Goal: Task Accomplishment & Management: Complete application form

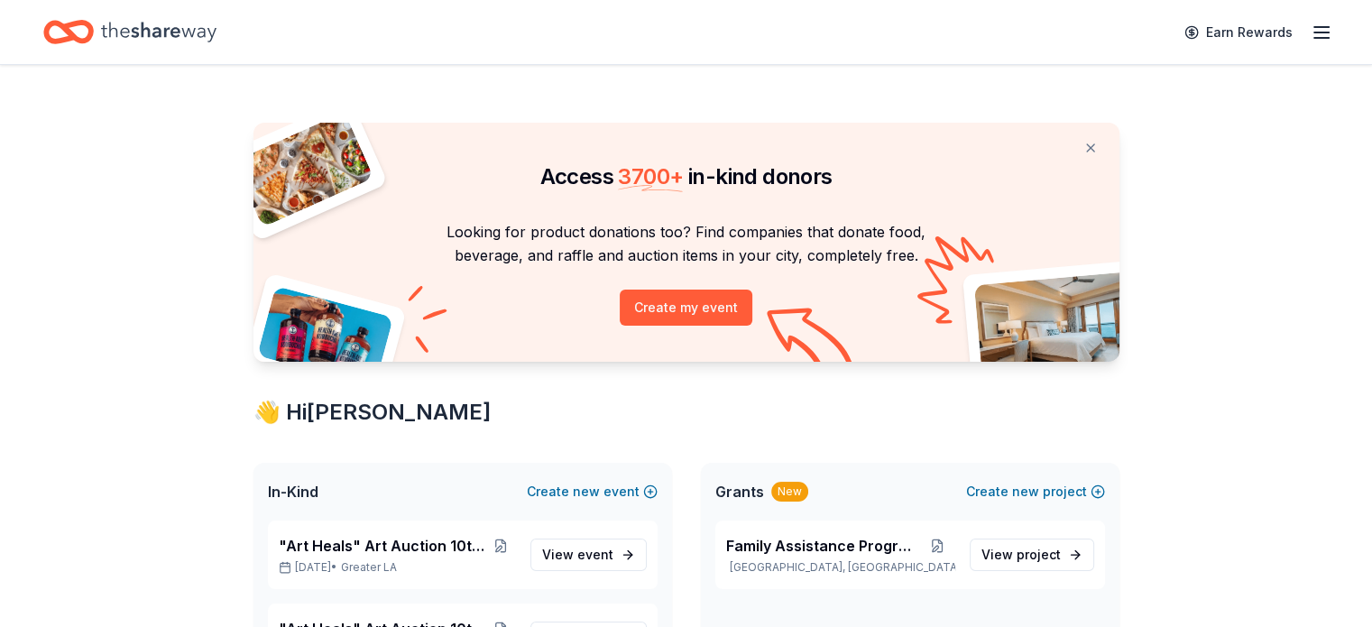
scroll to position [548, 0]
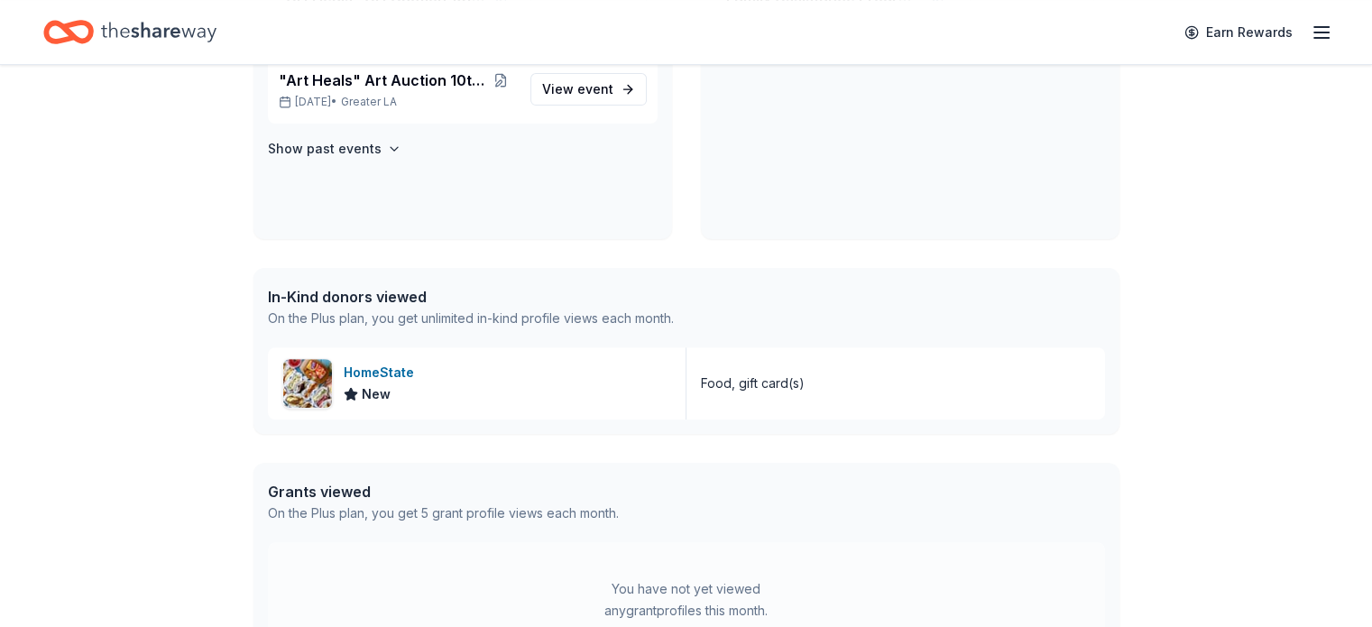
click at [167, 32] on icon "Home" at bounding box center [158, 32] width 115 height 37
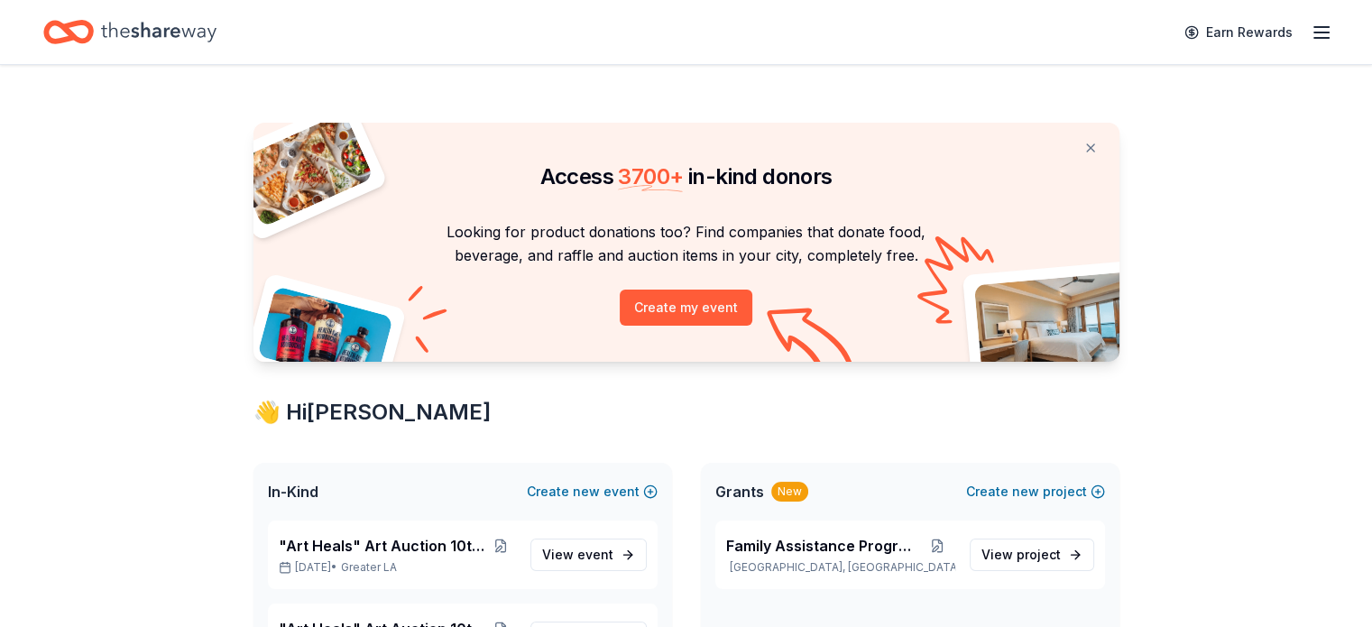
click at [167, 32] on icon "Home" at bounding box center [158, 32] width 115 height 20
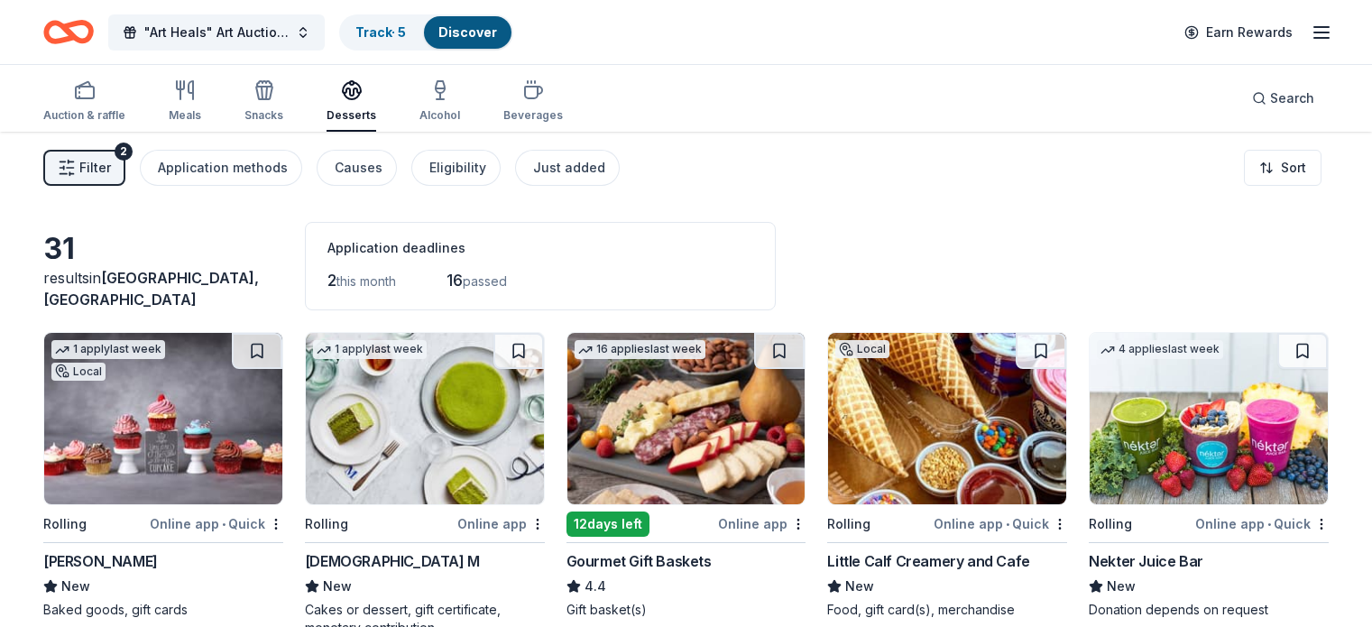
scroll to position [132, 0]
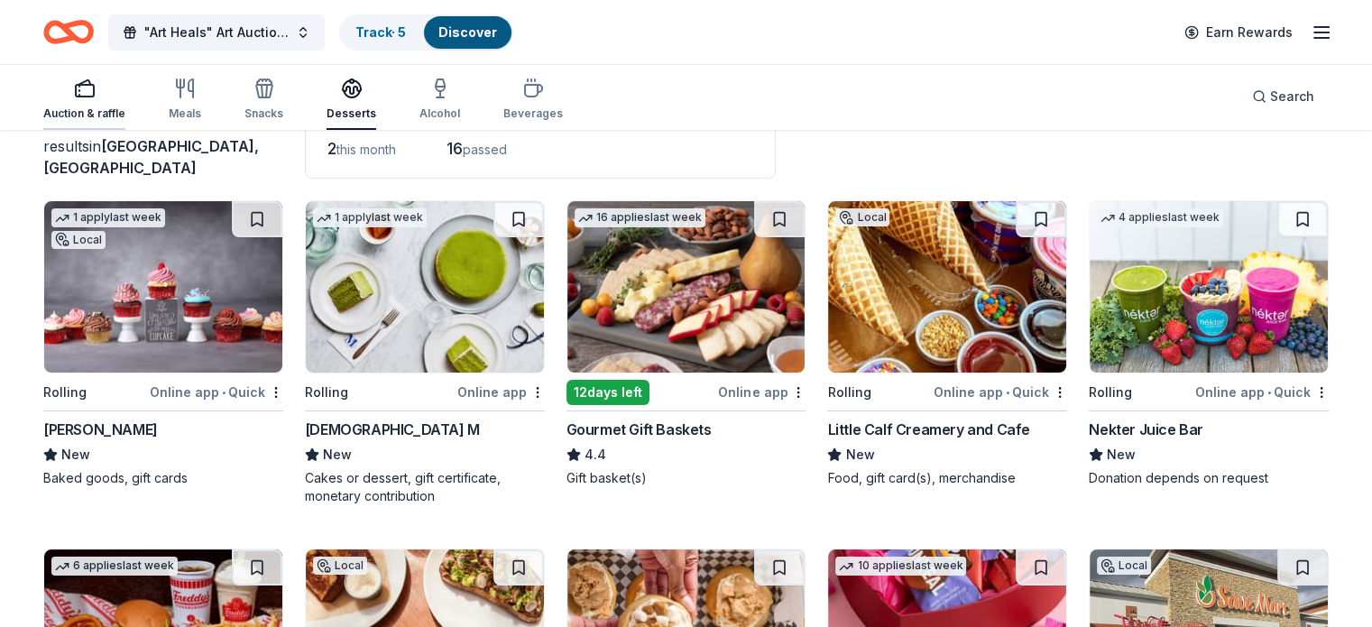
click at [125, 102] on div "Auction & raffle" at bounding box center [84, 99] width 82 height 43
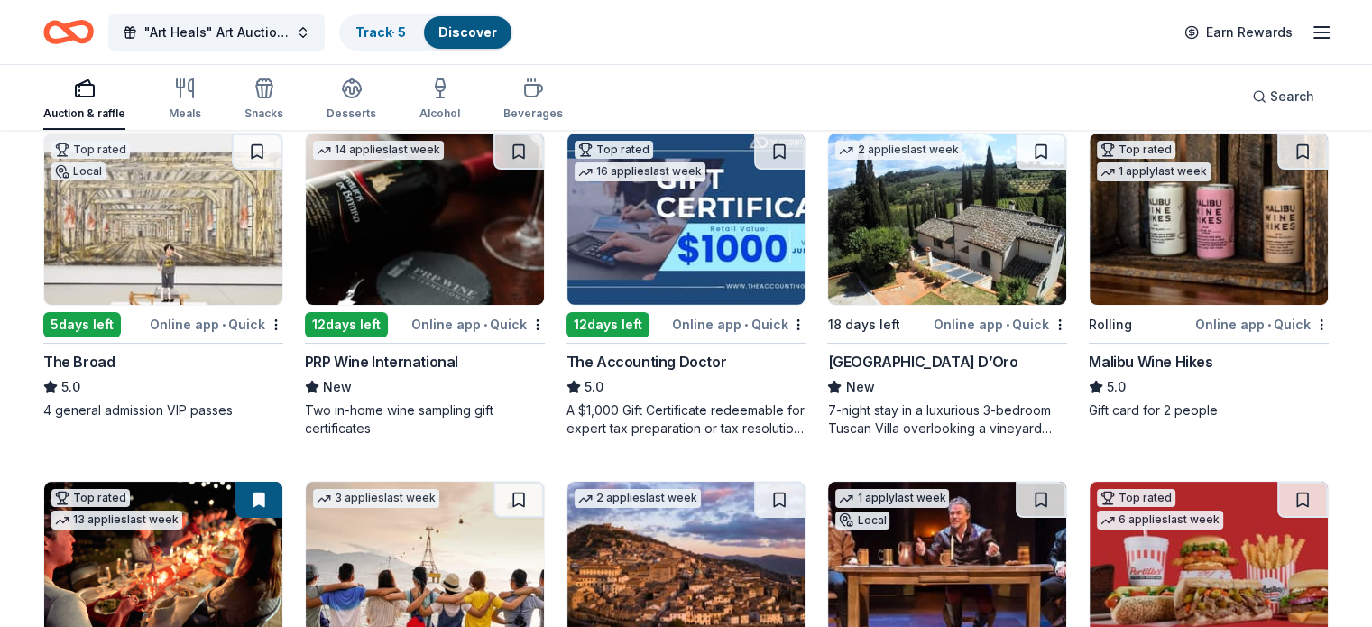
scroll to position [200, 0]
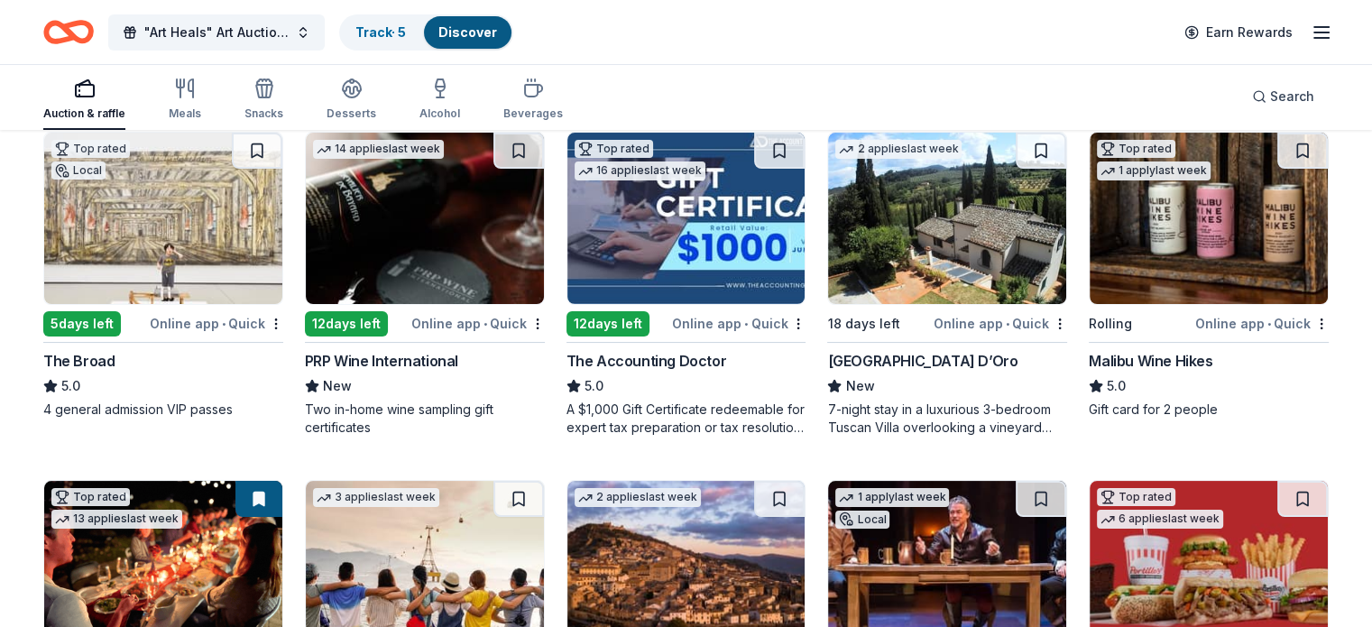
click at [914, 213] on img at bounding box center [947, 218] width 238 height 171
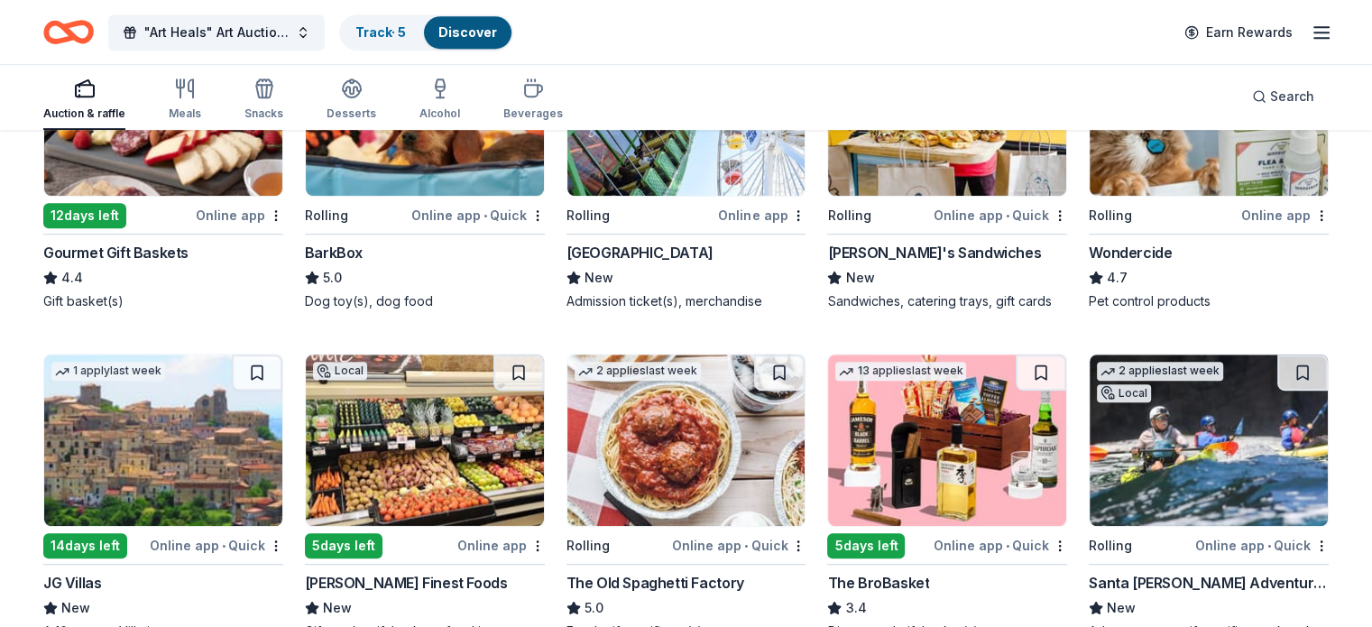
scroll to position [1007, 0]
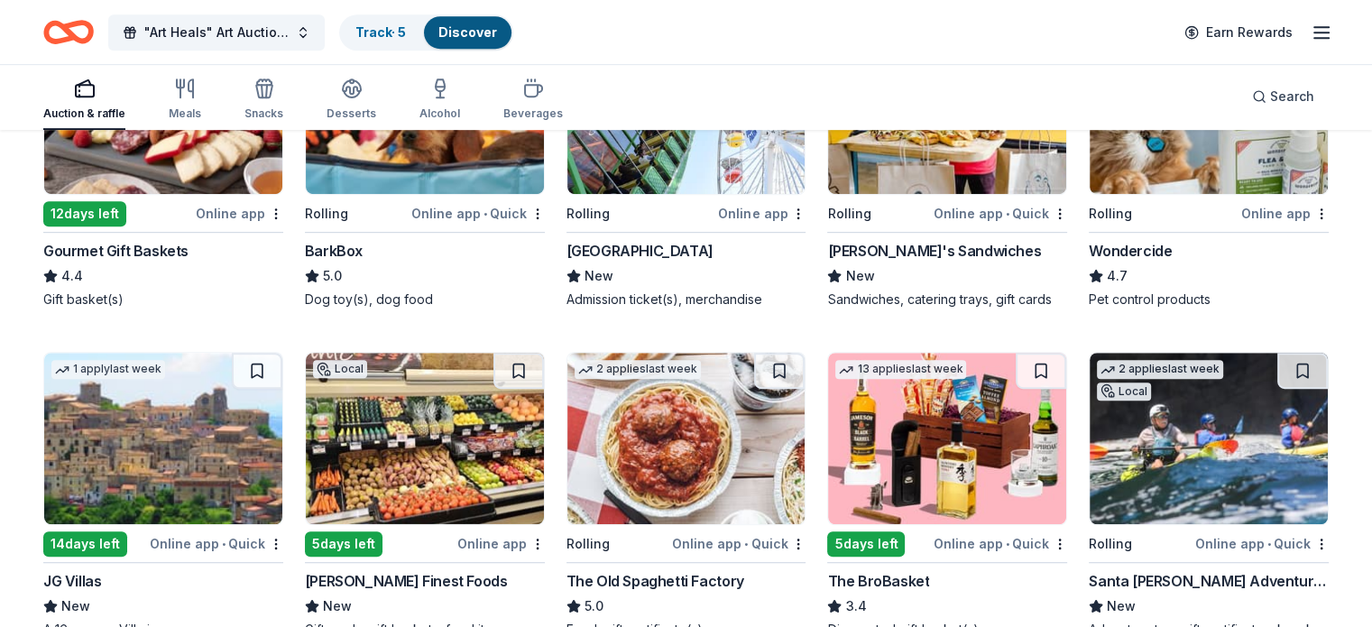
drag, startPoint x: 1384, startPoint y: 510, endPoint x: 1033, endPoint y: 48, distance: 580.5
click at [1033, 48] on div ""Art Heals" Art Auction 10th Annual Track · 5 Discover Earn Rewards" at bounding box center [685, 32] width 1285 height 42
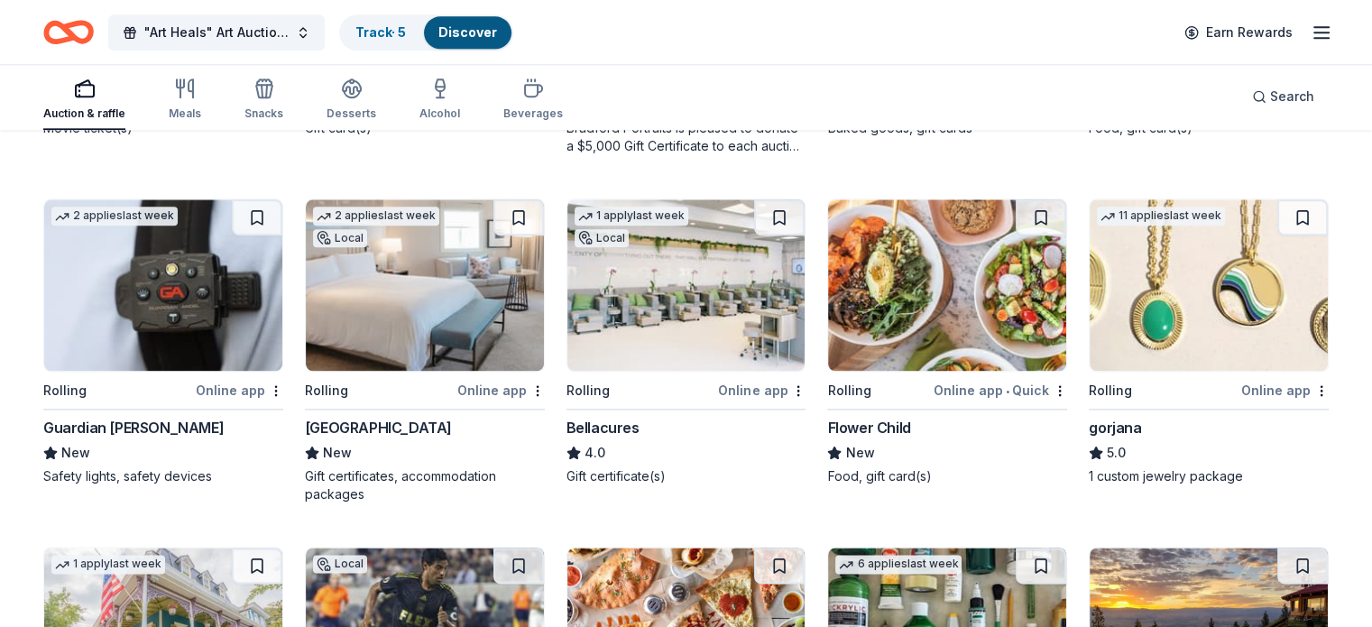
scroll to position [2211, 0]
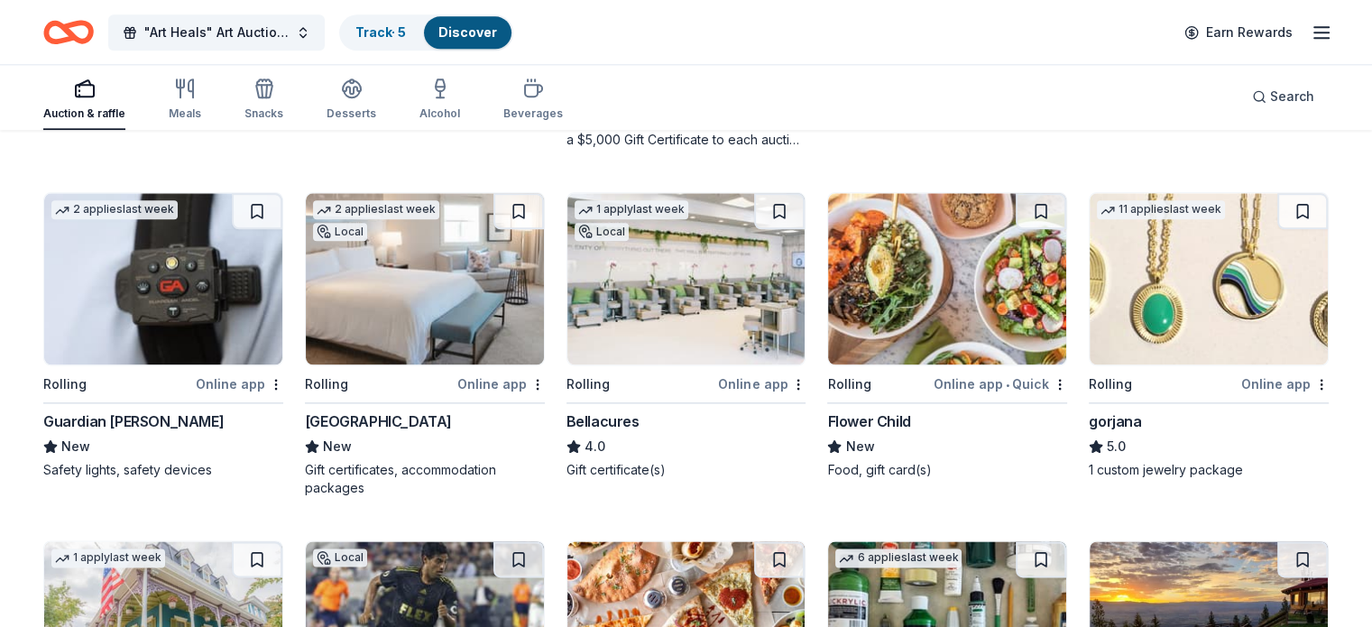
click at [416, 258] on img at bounding box center [425, 278] width 238 height 171
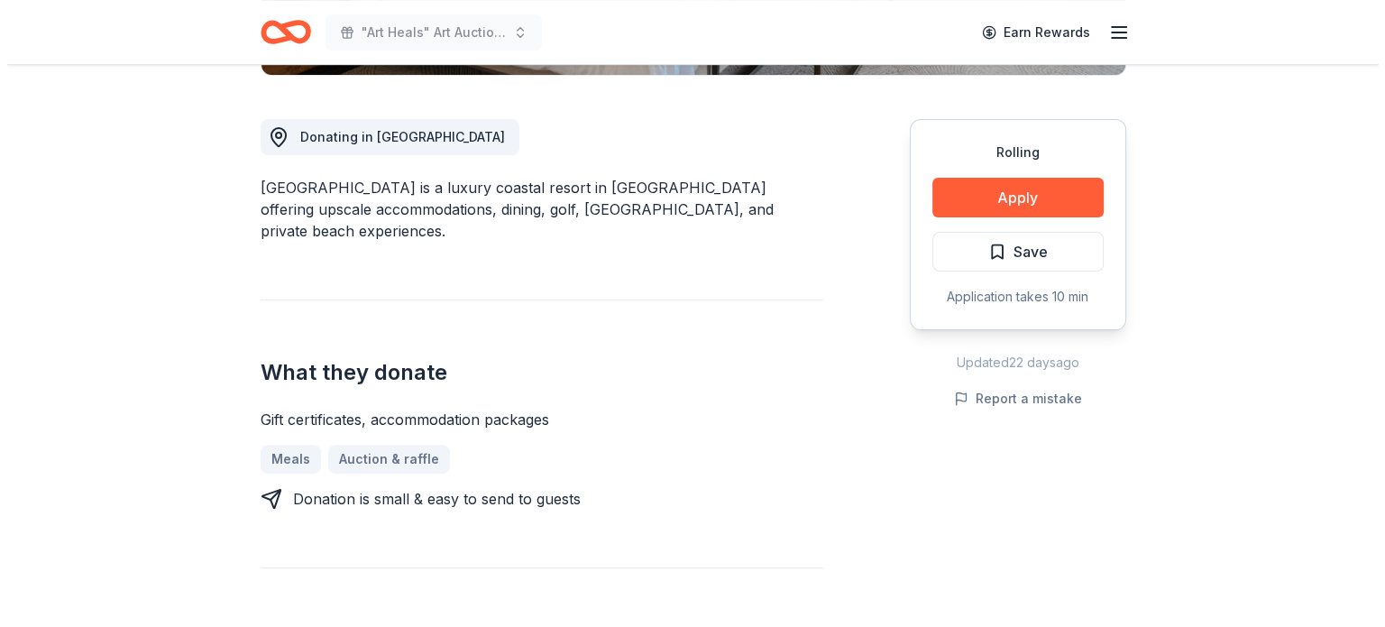
scroll to position [479, 0]
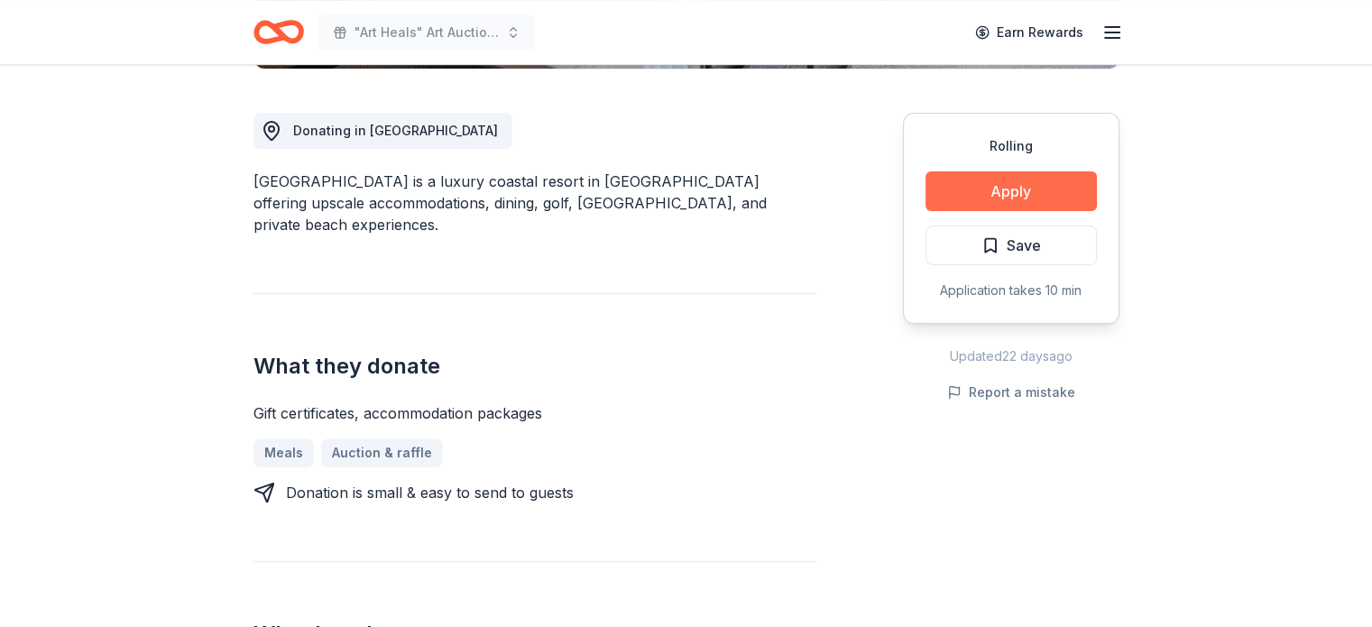
click at [1006, 191] on button "Apply" at bounding box center [1010, 191] width 171 height 40
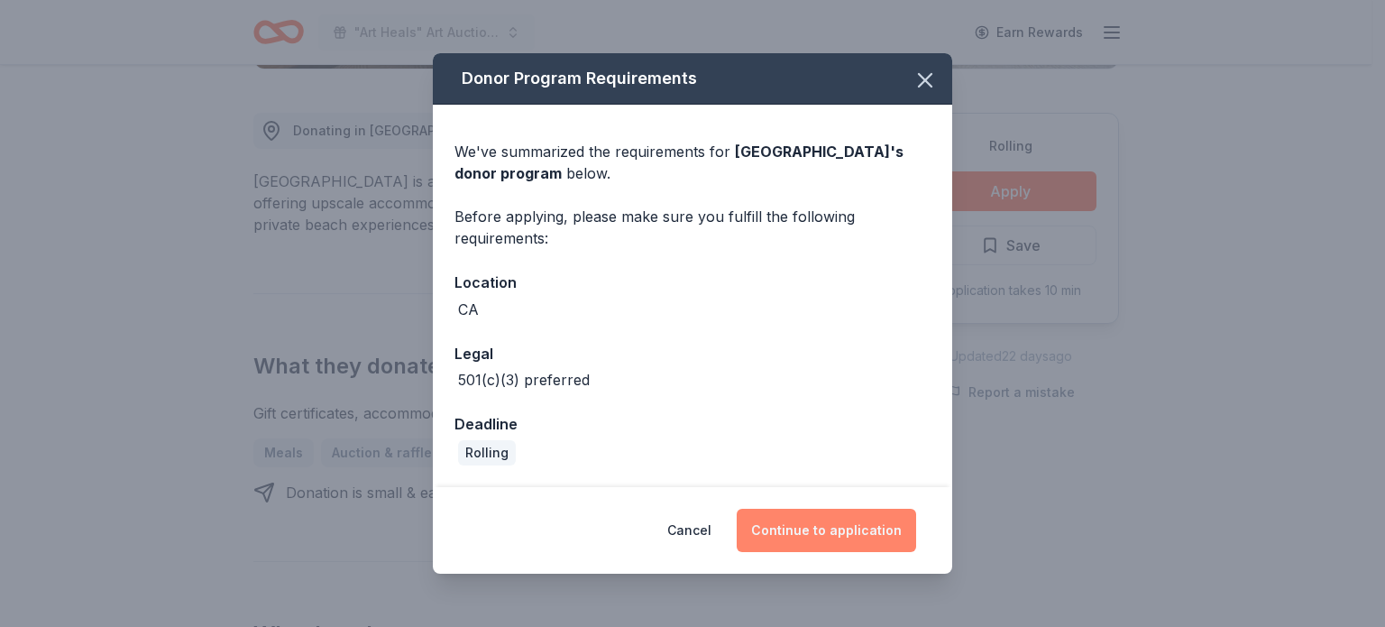
click at [840, 536] on button "Continue to application" at bounding box center [826, 530] width 179 height 43
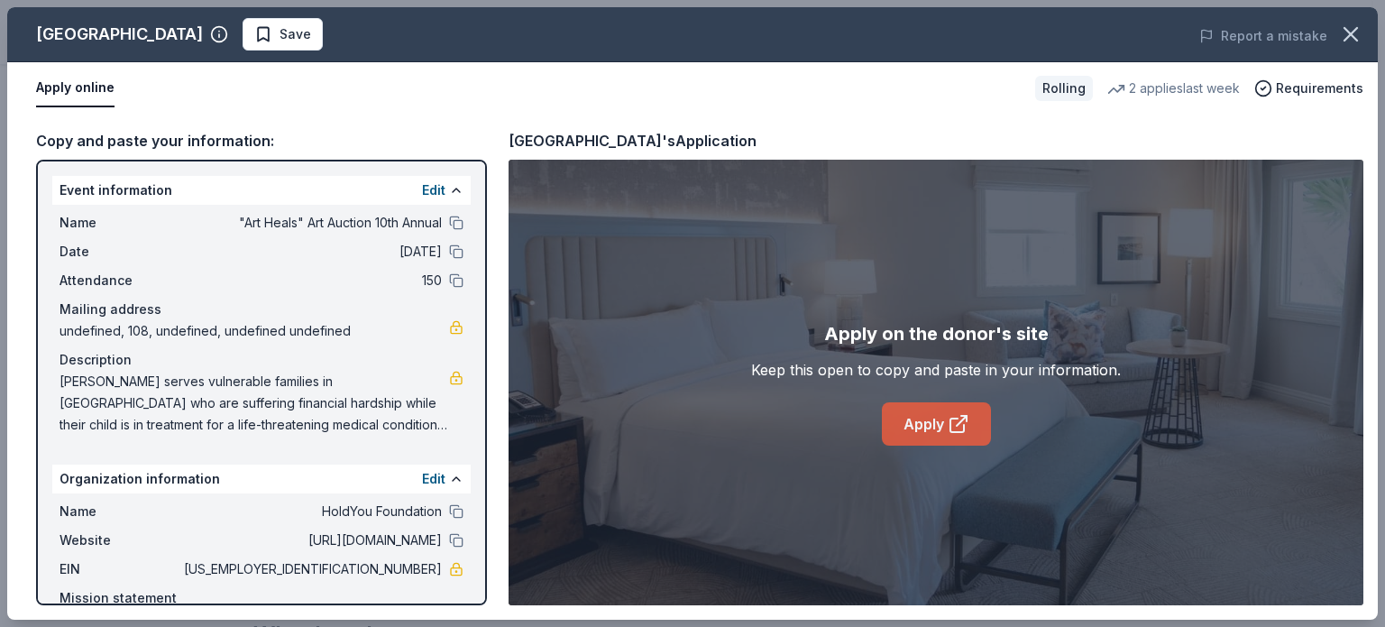
click at [958, 421] on icon at bounding box center [959, 424] width 22 height 22
